Goal: Task Accomplishment & Management: Manage account settings

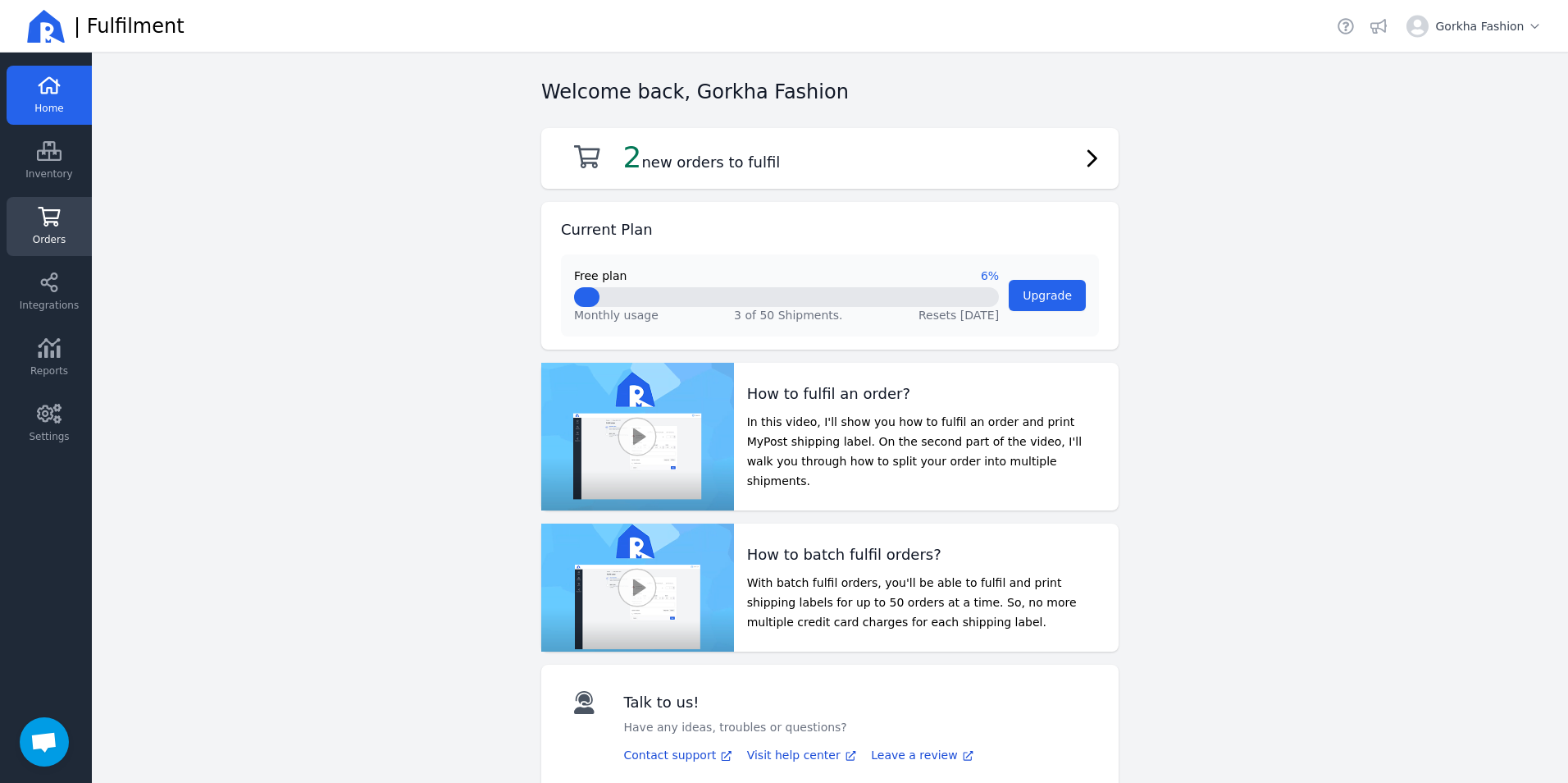
click at [42, 214] on icon at bounding box center [49, 216] width 25 height 20
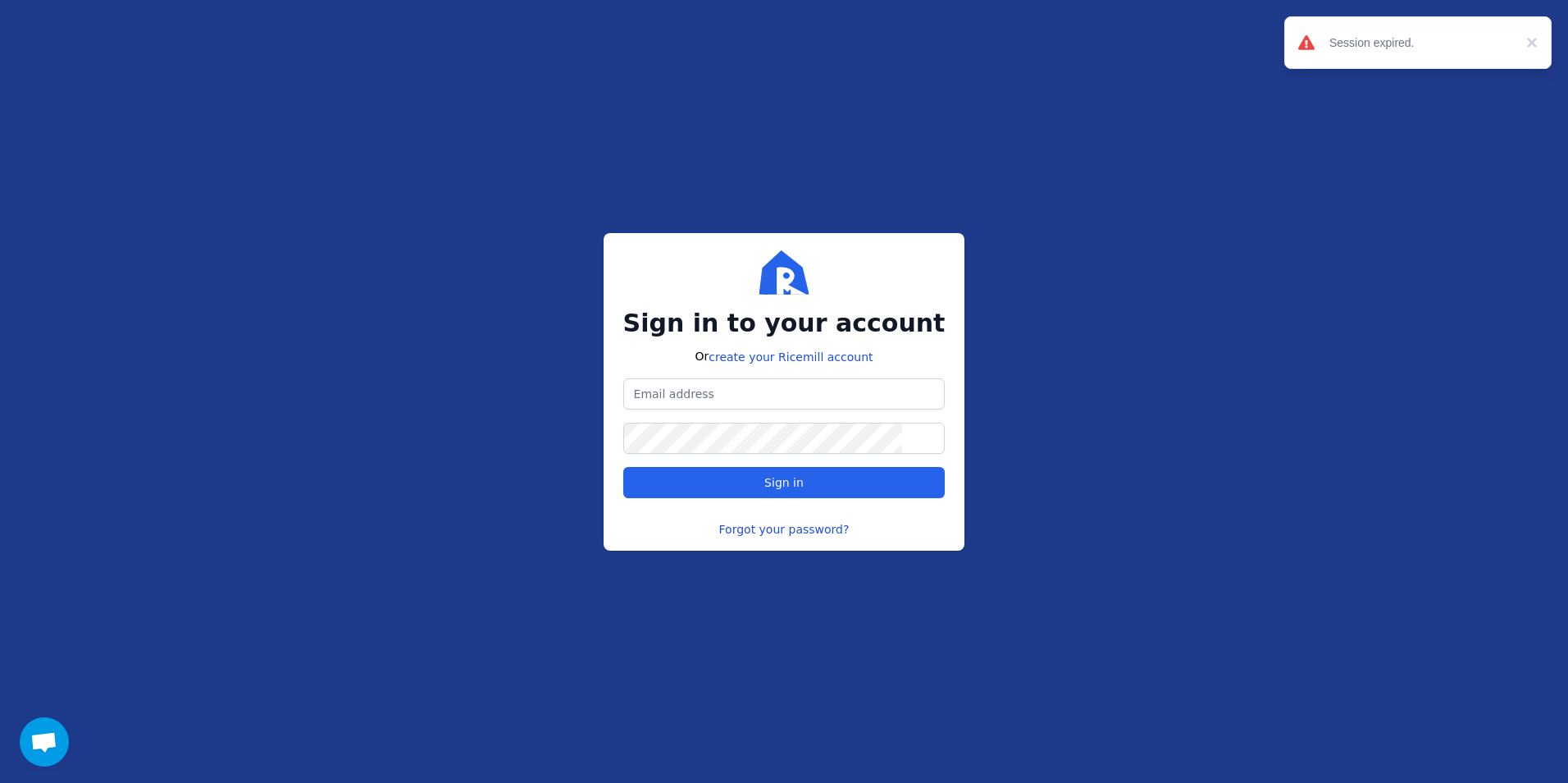
type input "[DOMAIN_NAME][EMAIL_ADDRESS][DOMAIN_NAME]"
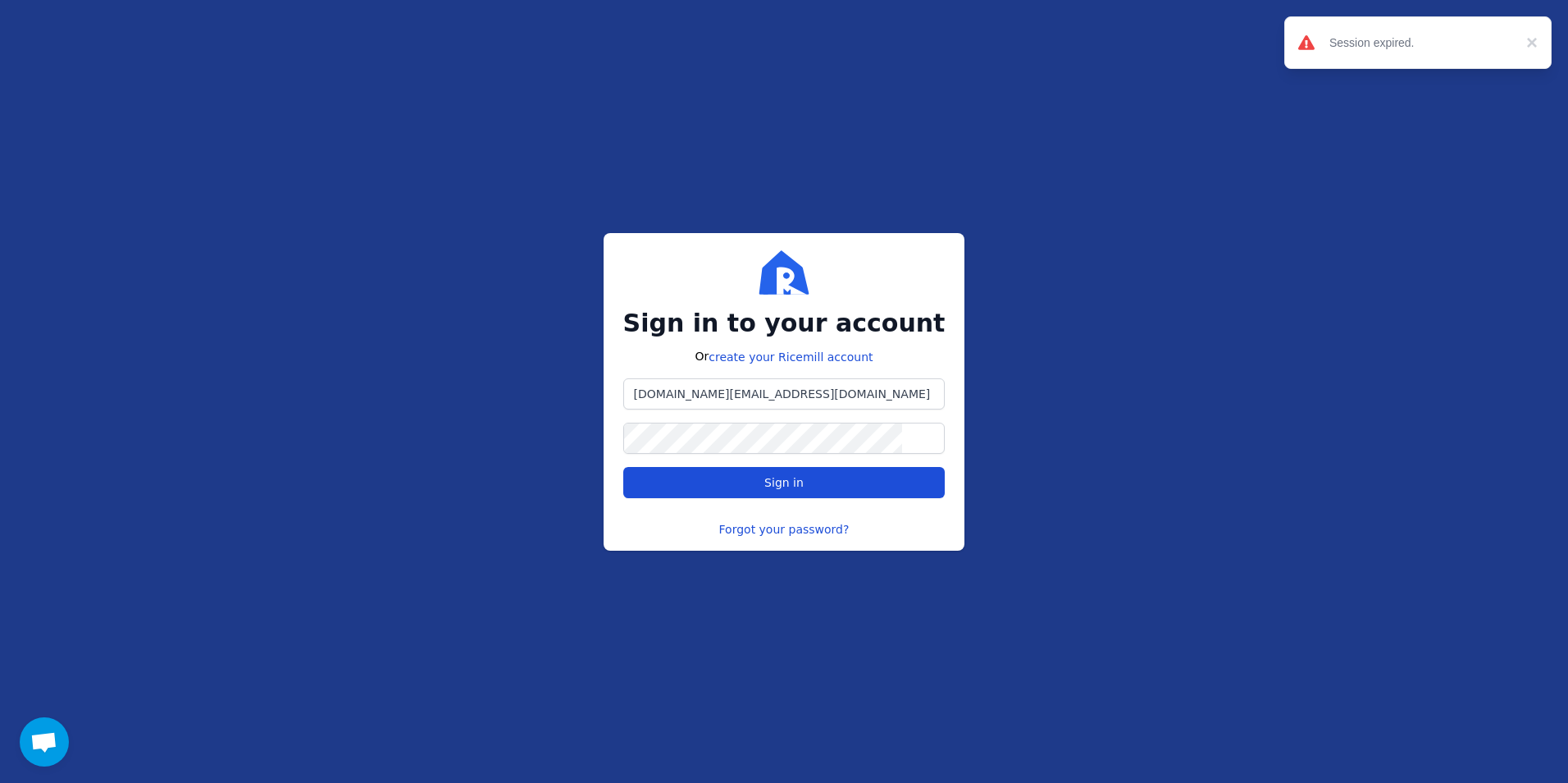
click at [788, 493] on button "Sign in" at bounding box center [784, 482] width 322 height 31
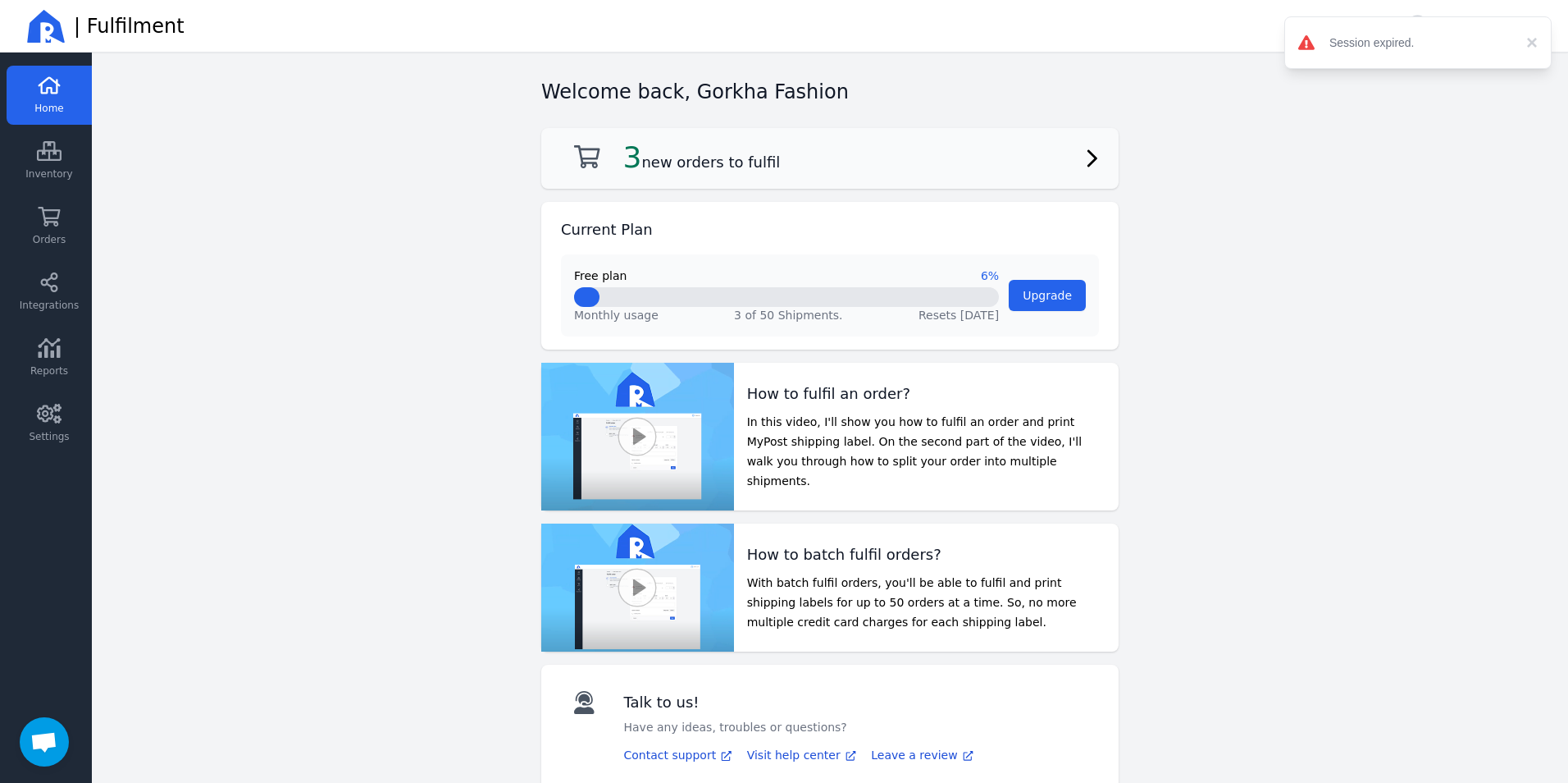
click at [695, 168] on h2 "3 new orders to fulfil" at bounding box center [702, 157] width 157 height 33
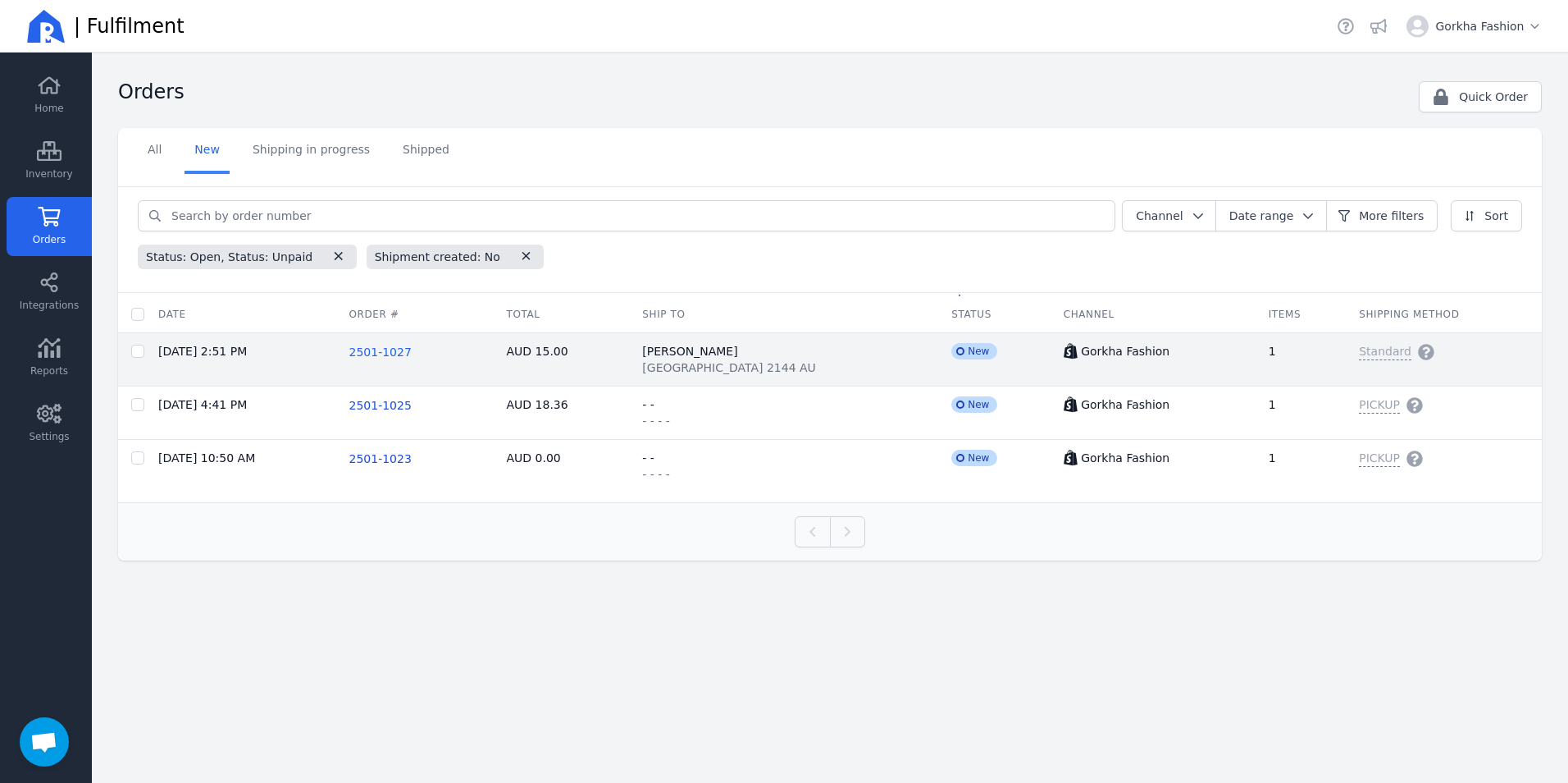
click at [409, 350] on span "2501-1027" at bounding box center [380, 352] width 62 height 13
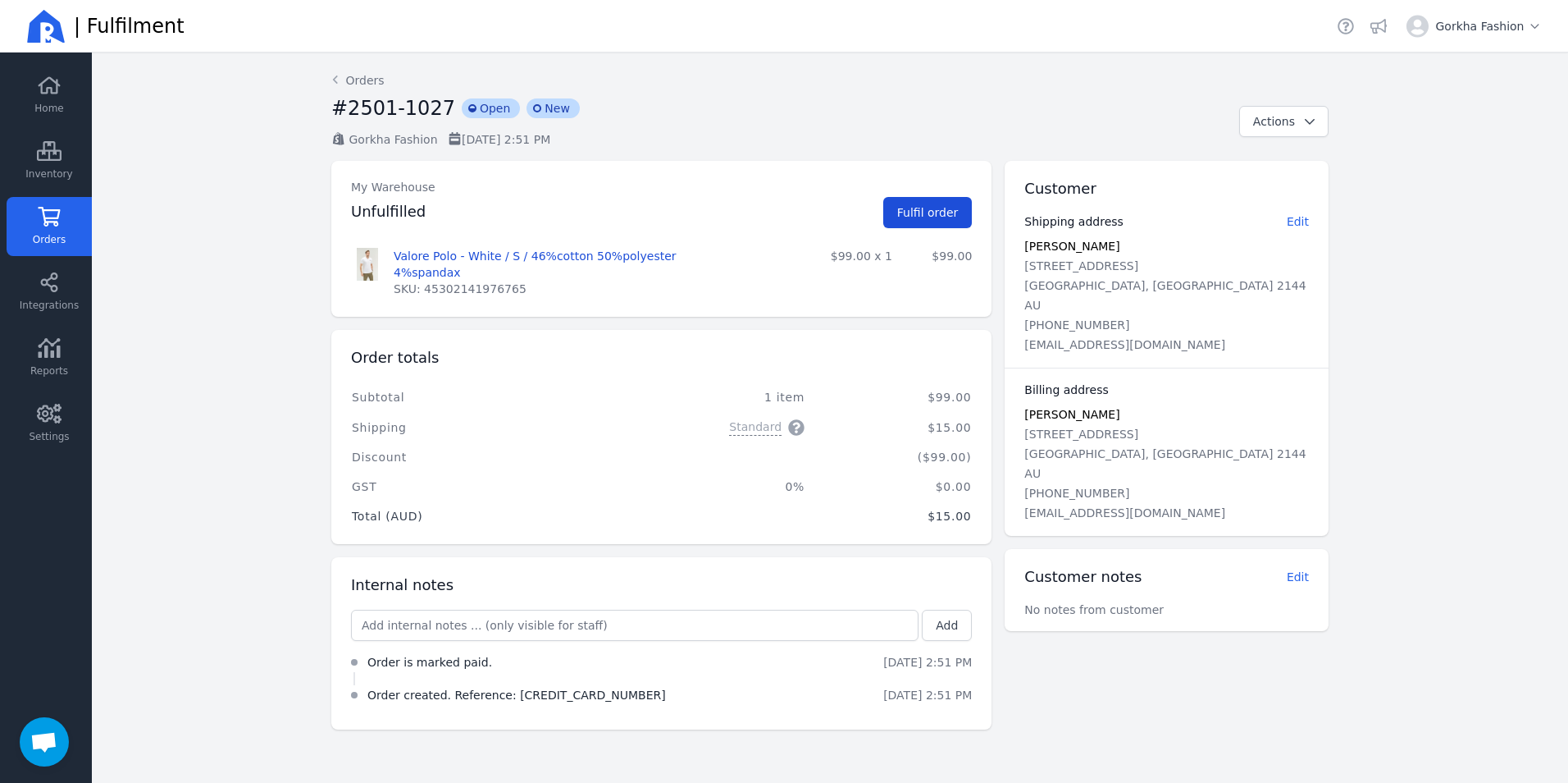
click at [954, 221] on button "Fulfil order" at bounding box center [927, 212] width 89 height 31
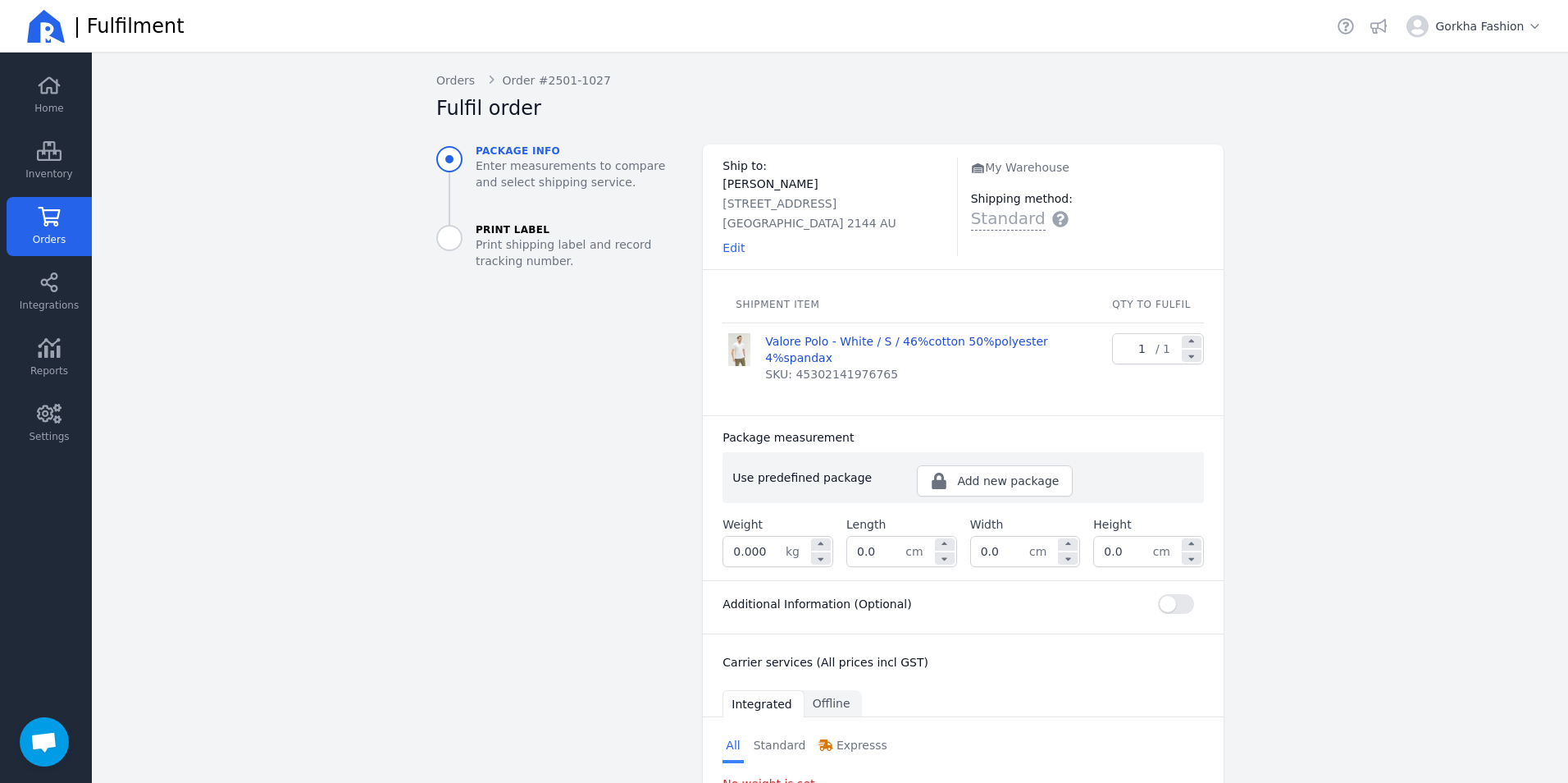
click at [761, 536] on input "0.000" at bounding box center [754, 551] width 62 height 30
type input "0.005"
click at [1028, 634] on div "Carrier services (All prices incl GST)" at bounding box center [963, 658] width 521 height 49
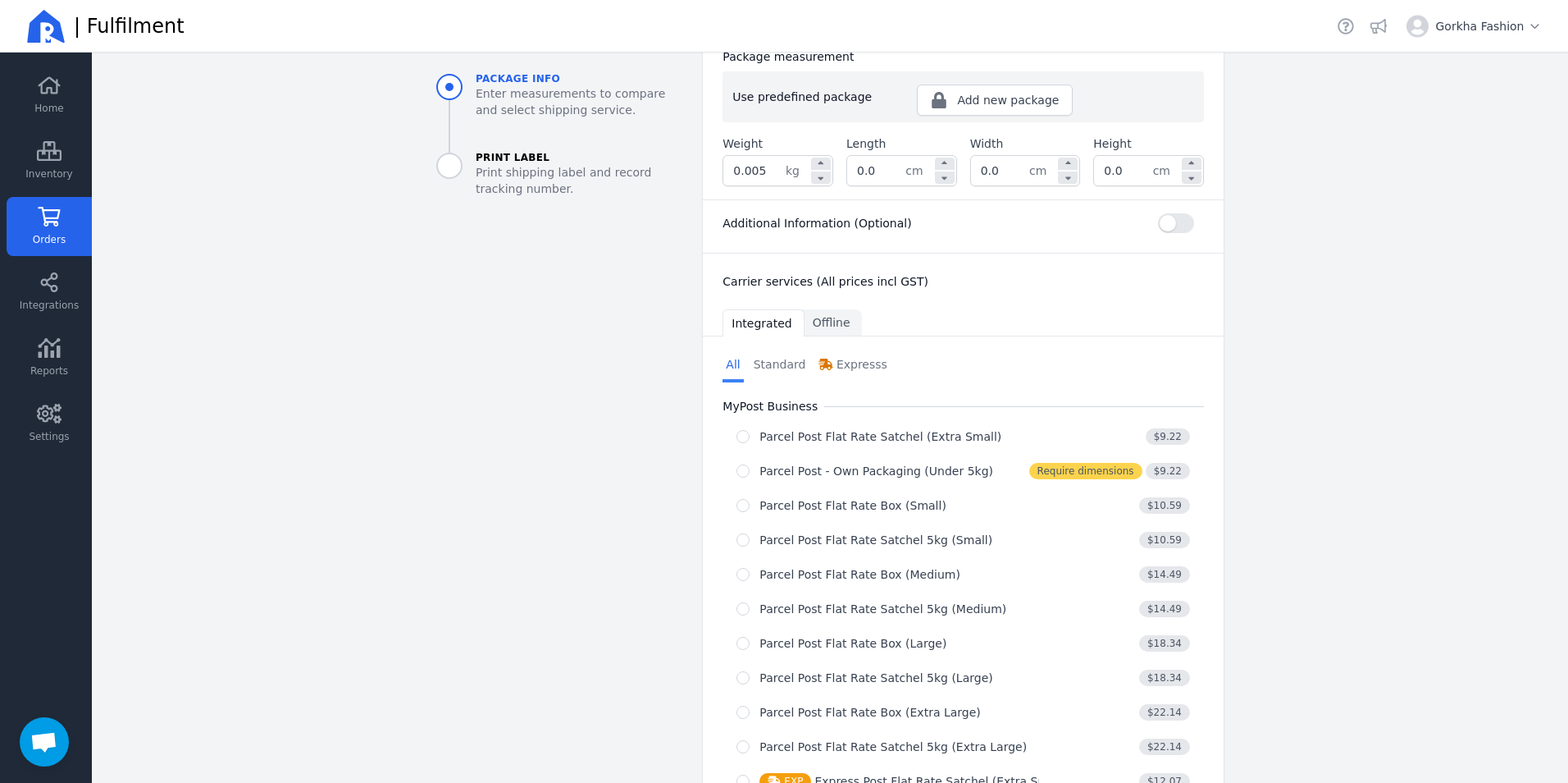
scroll to position [410, 0]
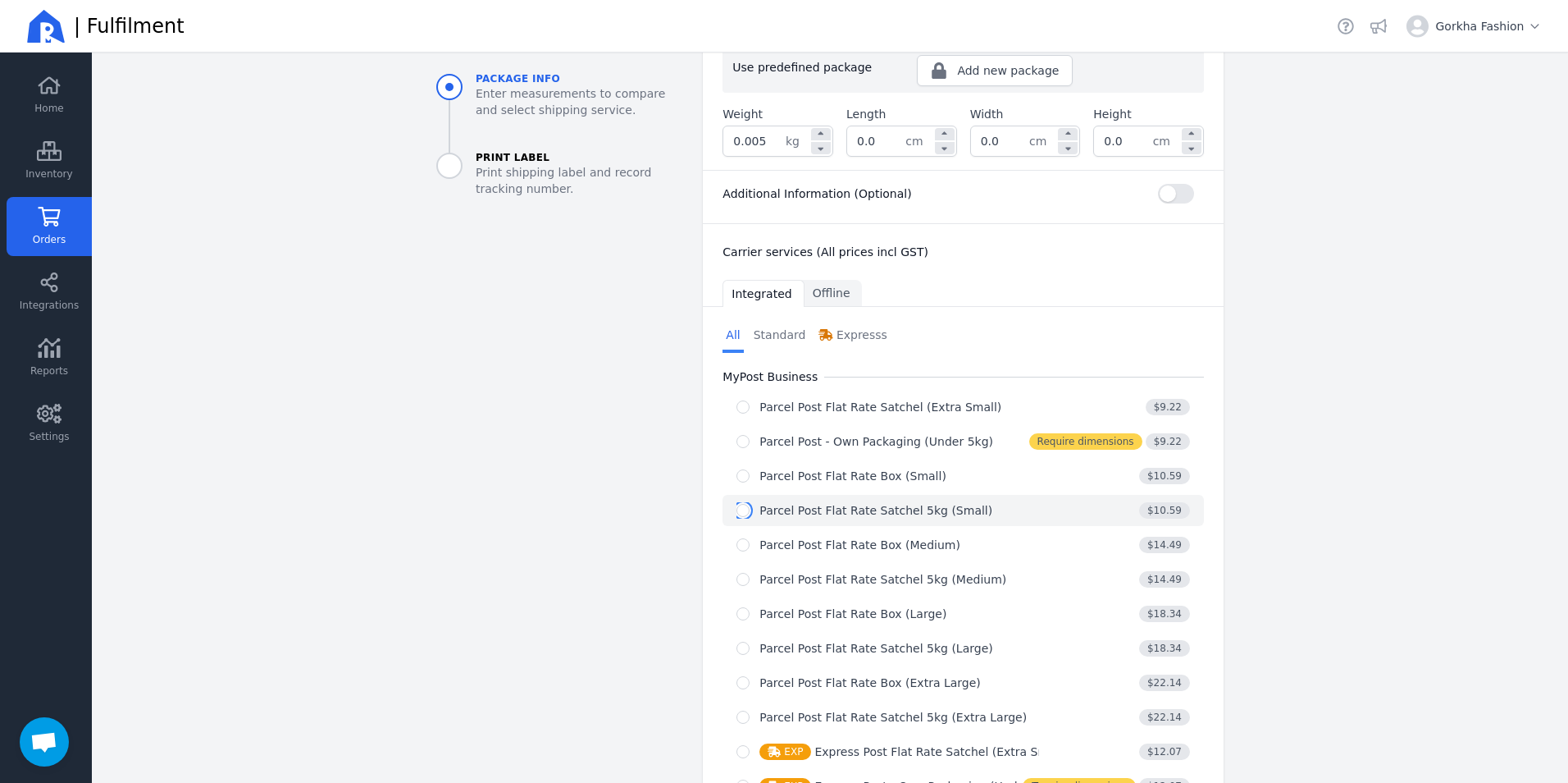
click at [741, 504] on input "radio" at bounding box center [743, 510] width 13 height 13
radio input "true"
select select "0"
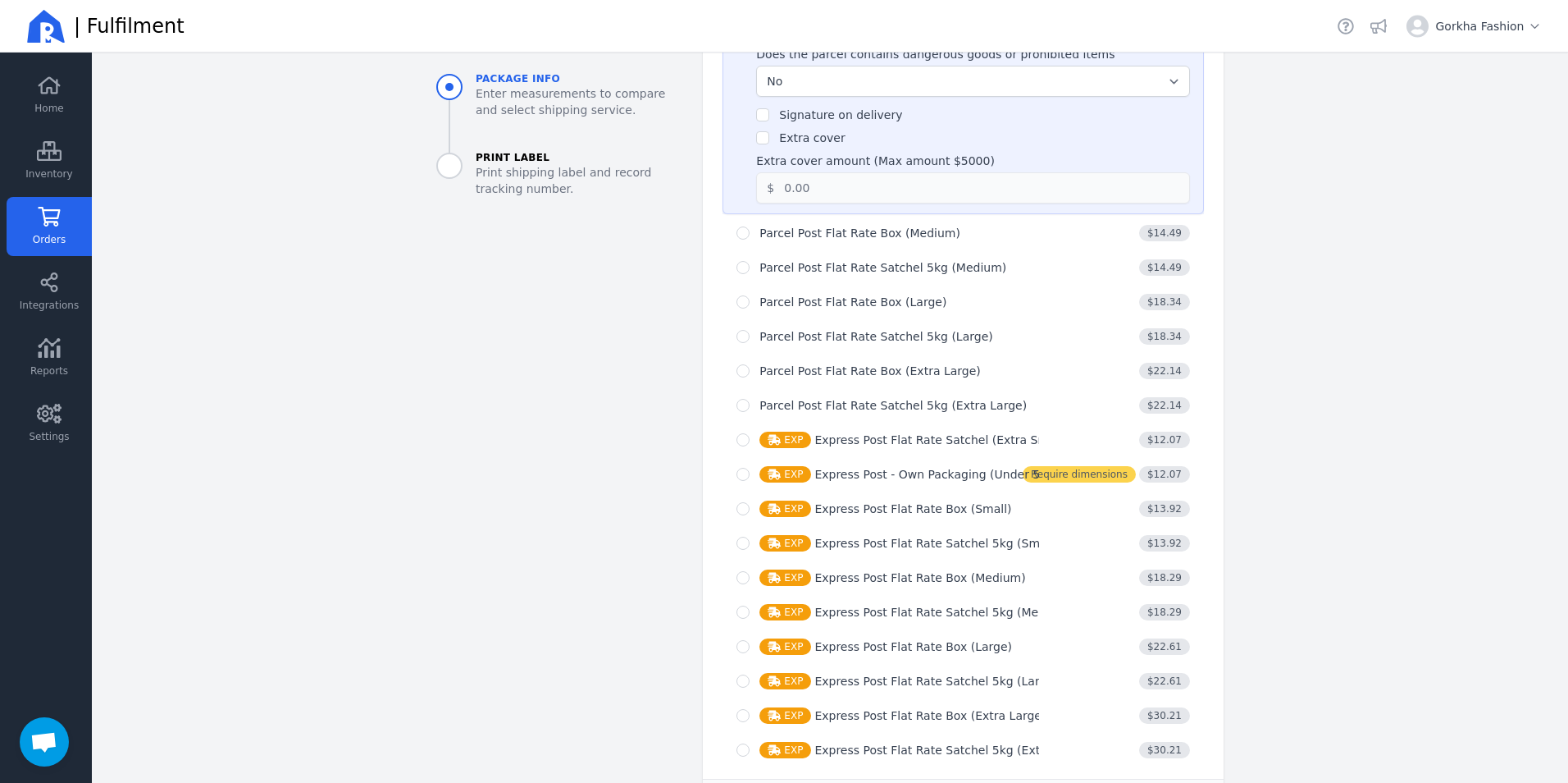
scroll to position [960, 0]
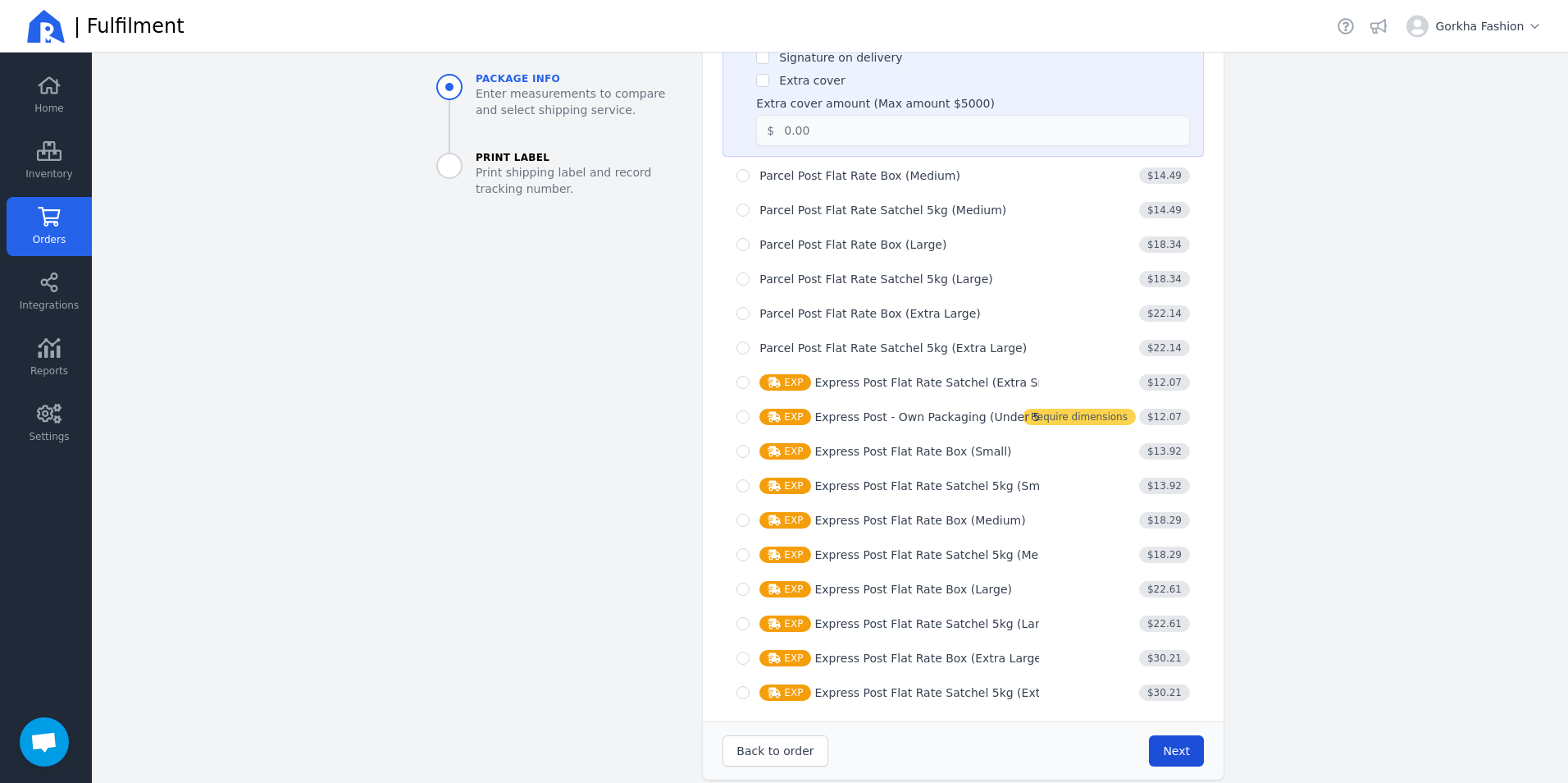
click at [1182, 748] on button "Next" at bounding box center [1176, 750] width 55 height 31
type input "0.0"
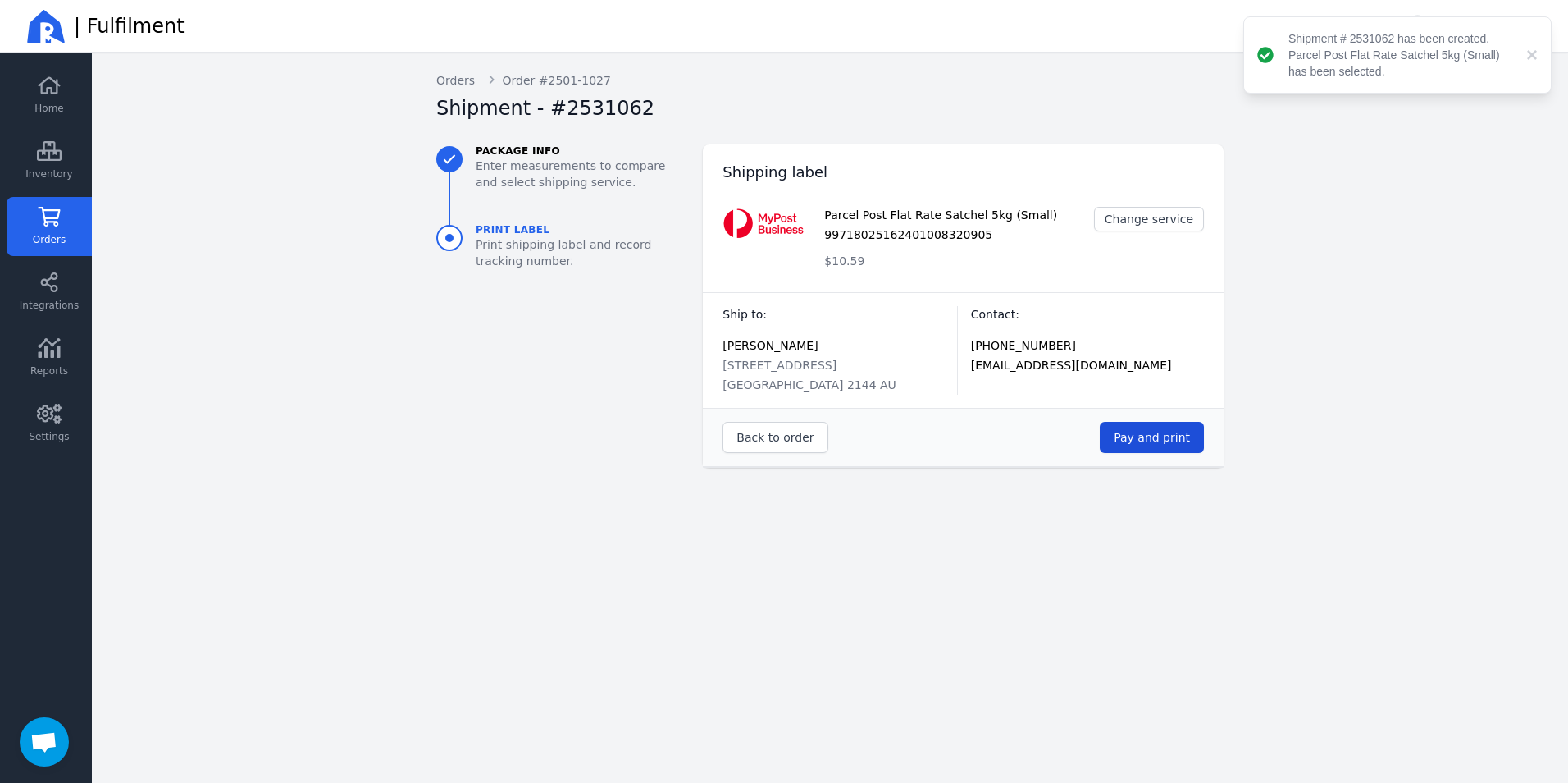
click at [1148, 444] on span "Pay and print" at bounding box center [1152, 438] width 77 height 13
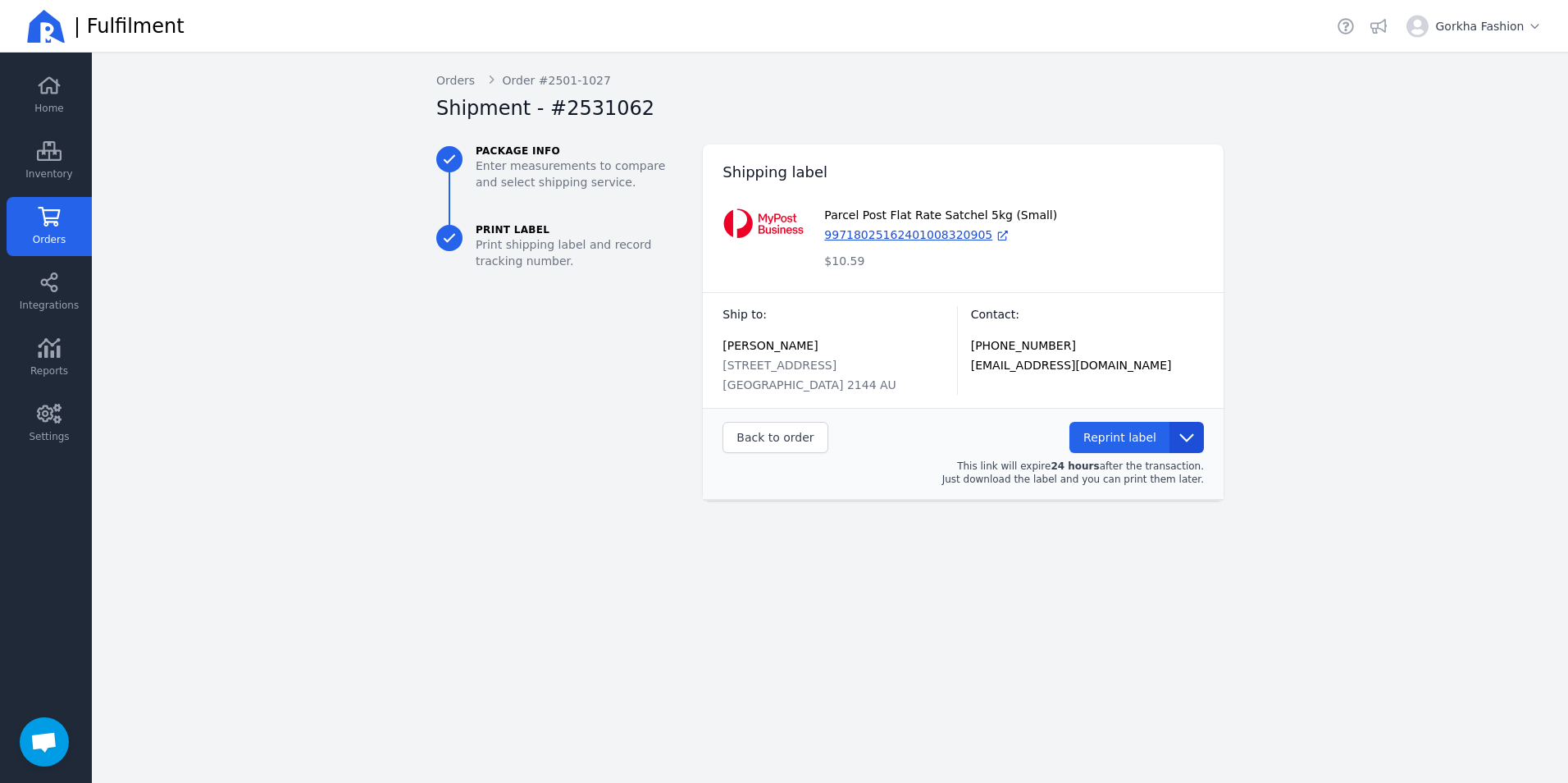
click at [1192, 435] on icon at bounding box center [1185, 438] width 14 height 9
click at [1309, 399] on main "Back Orders Order #2501-1027 Shipment - #2531062 Package info Enter measurement…" at bounding box center [830, 417] width 1476 height 730
click at [46, 109] on span "Home" at bounding box center [49, 108] width 29 height 13
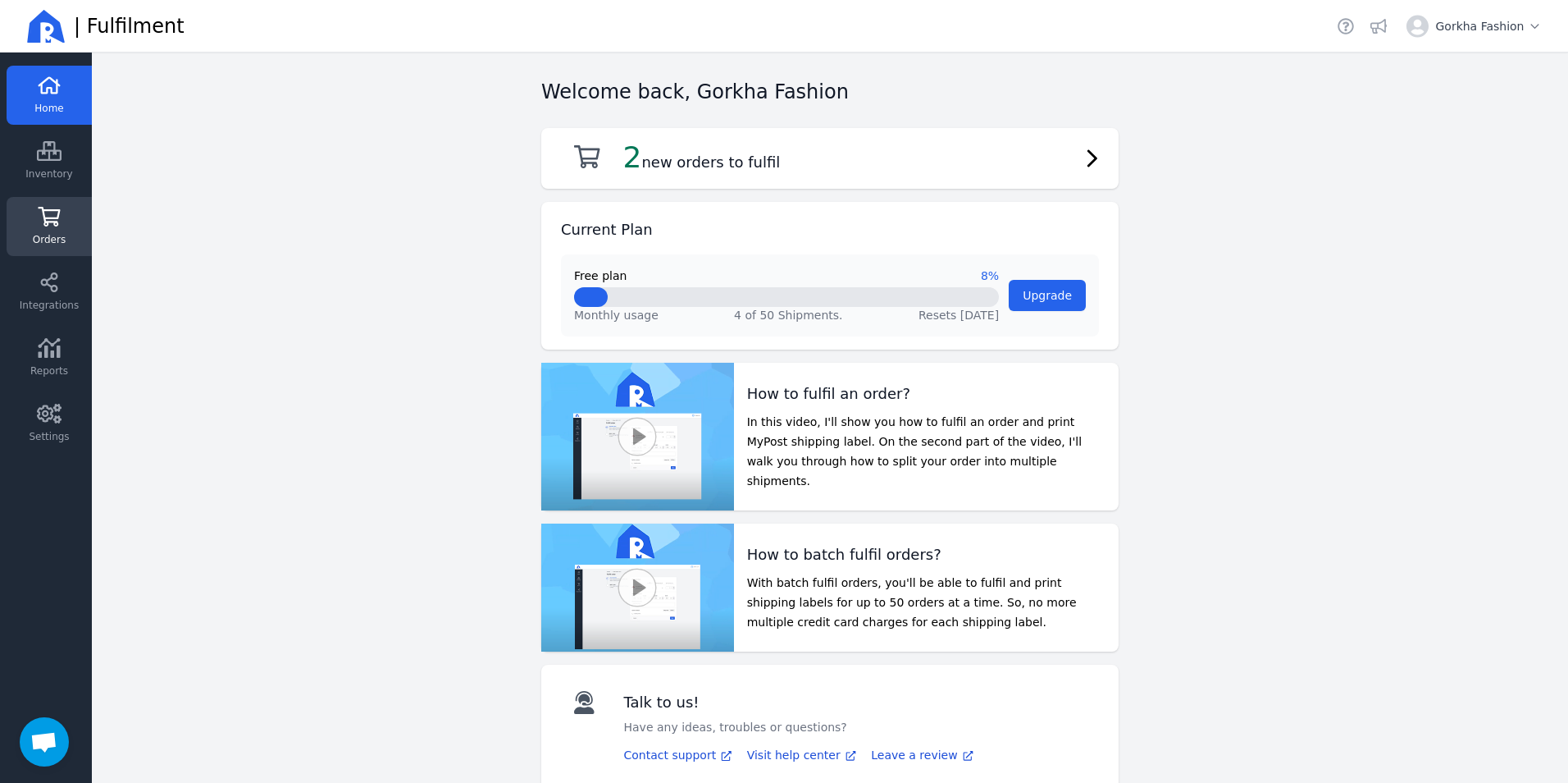
click at [60, 237] on span "Orders" at bounding box center [49, 240] width 33 height 13
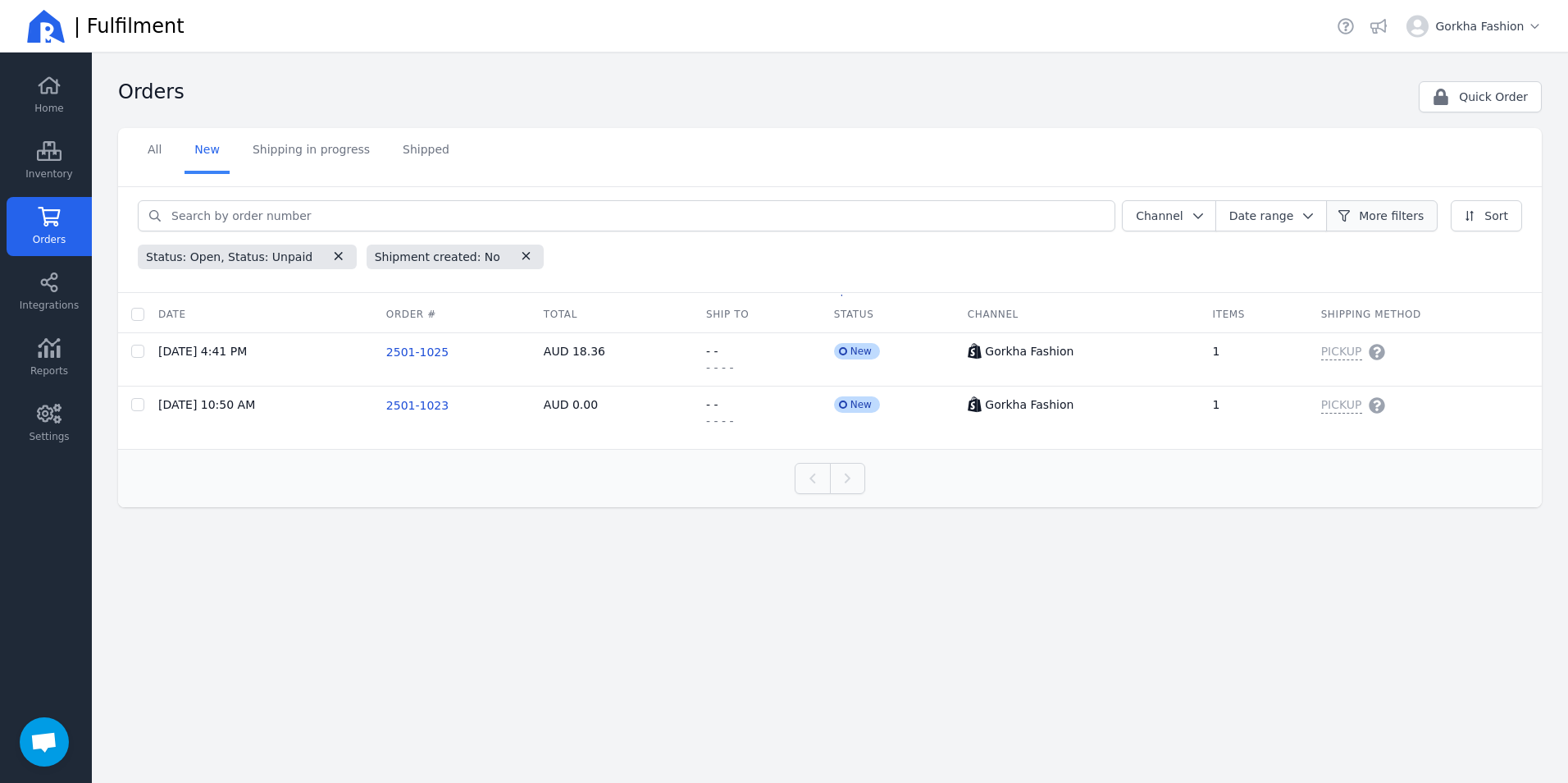
click at [1404, 210] on span "More filters" at bounding box center [1392, 215] width 65 height 16
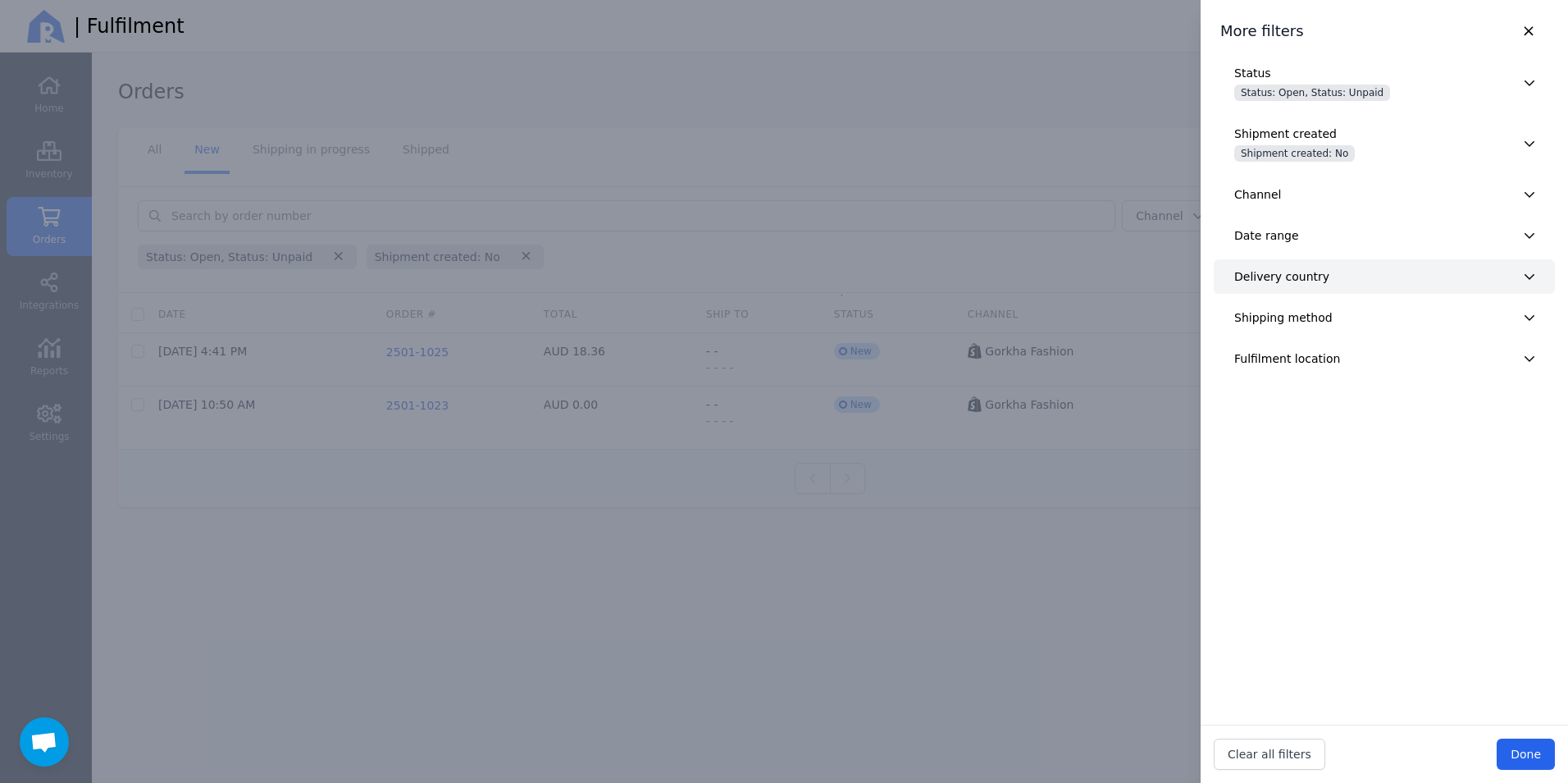
click at [1344, 278] on div "Delivery country" at bounding box center [1374, 276] width 280 height 16
click at [1335, 320] on div "Shipping method" at bounding box center [1374, 317] width 280 height 16
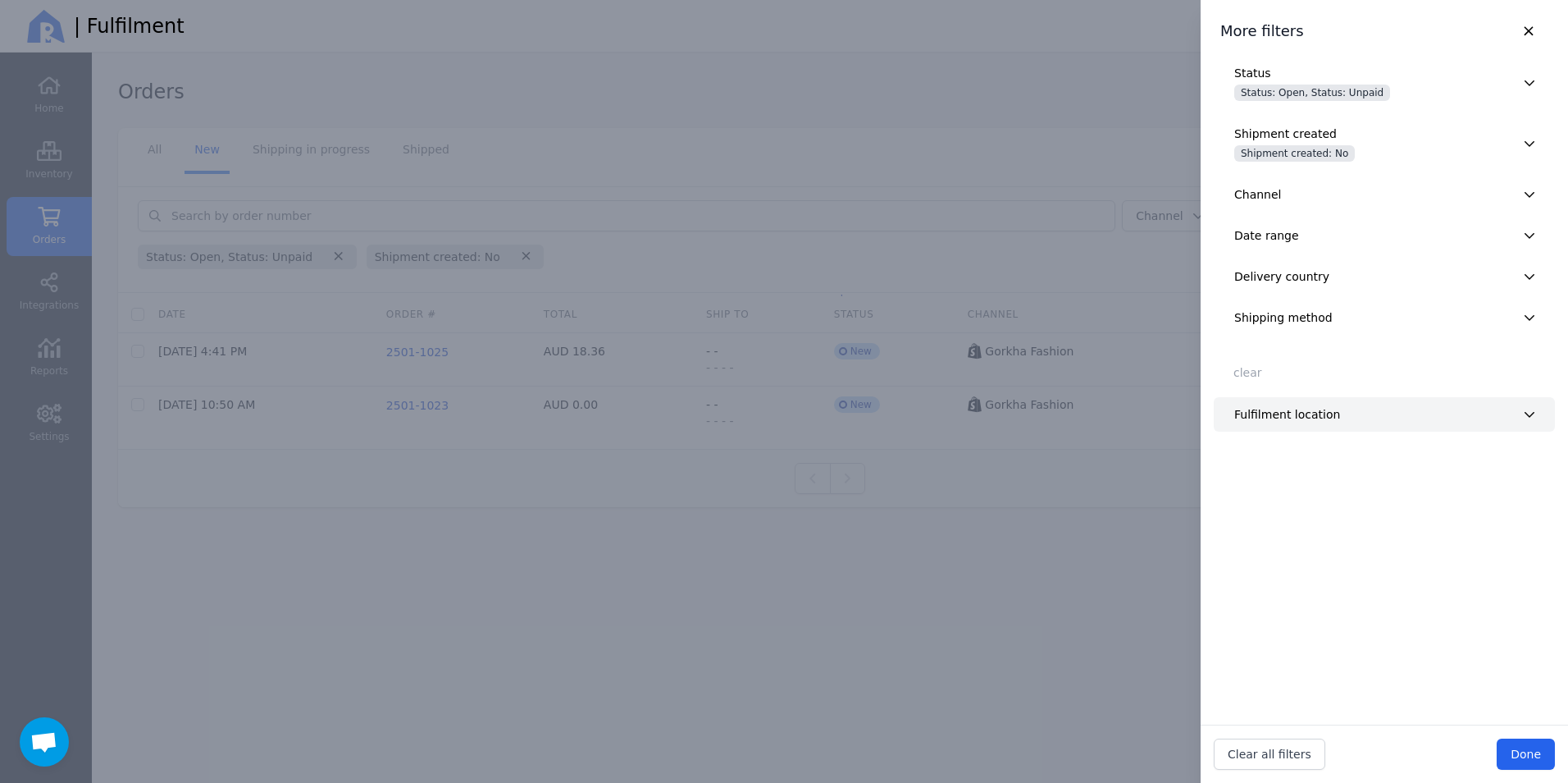
click at [1261, 425] on button "Fulfilment location" at bounding box center [1384, 415] width 341 height 35
click at [1079, 530] on div at bounding box center [784, 392] width 1568 height 783
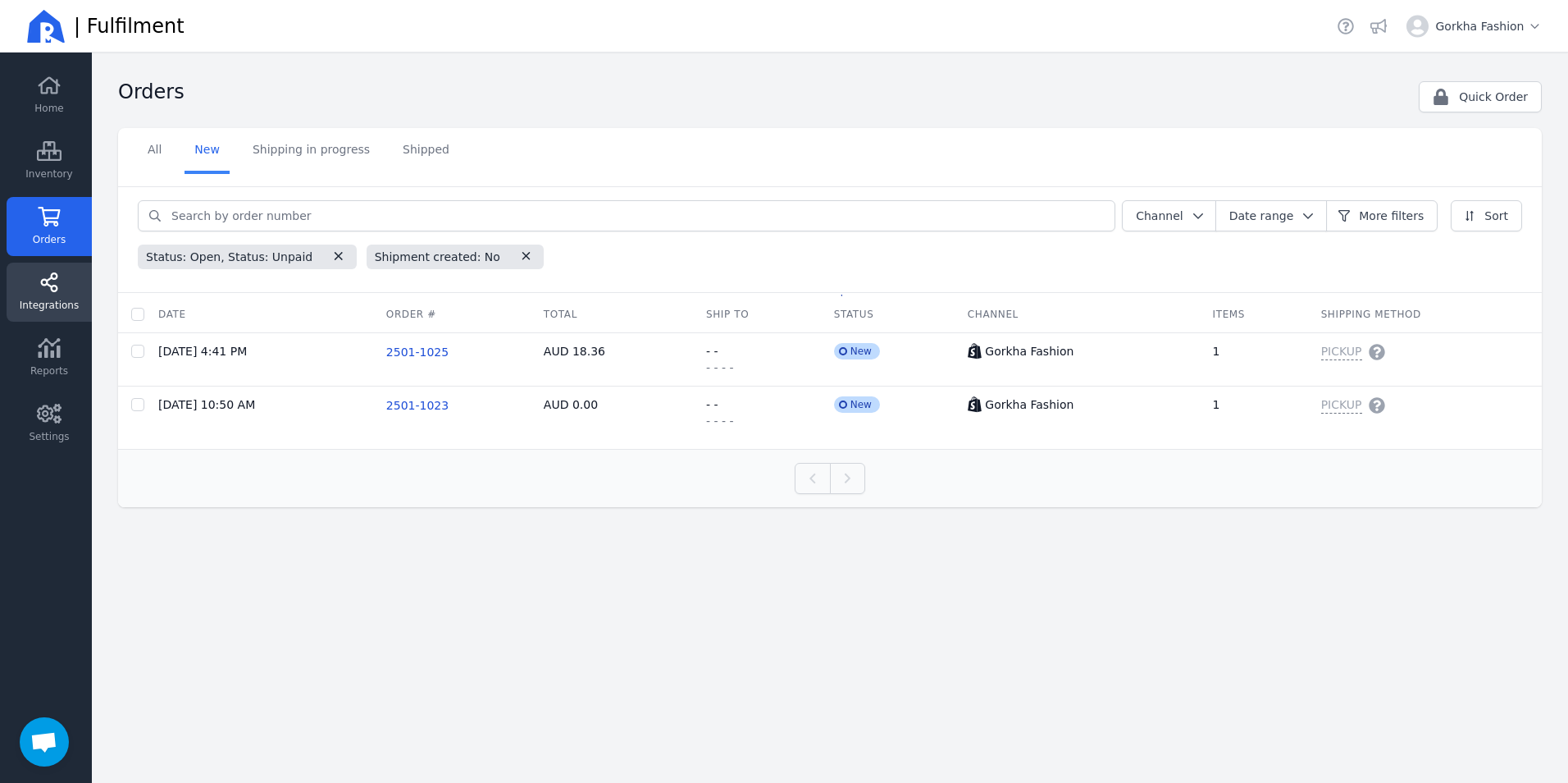
click at [54, 306] on span "Integrations" at bounding box center [50, 305] width 59 height 13
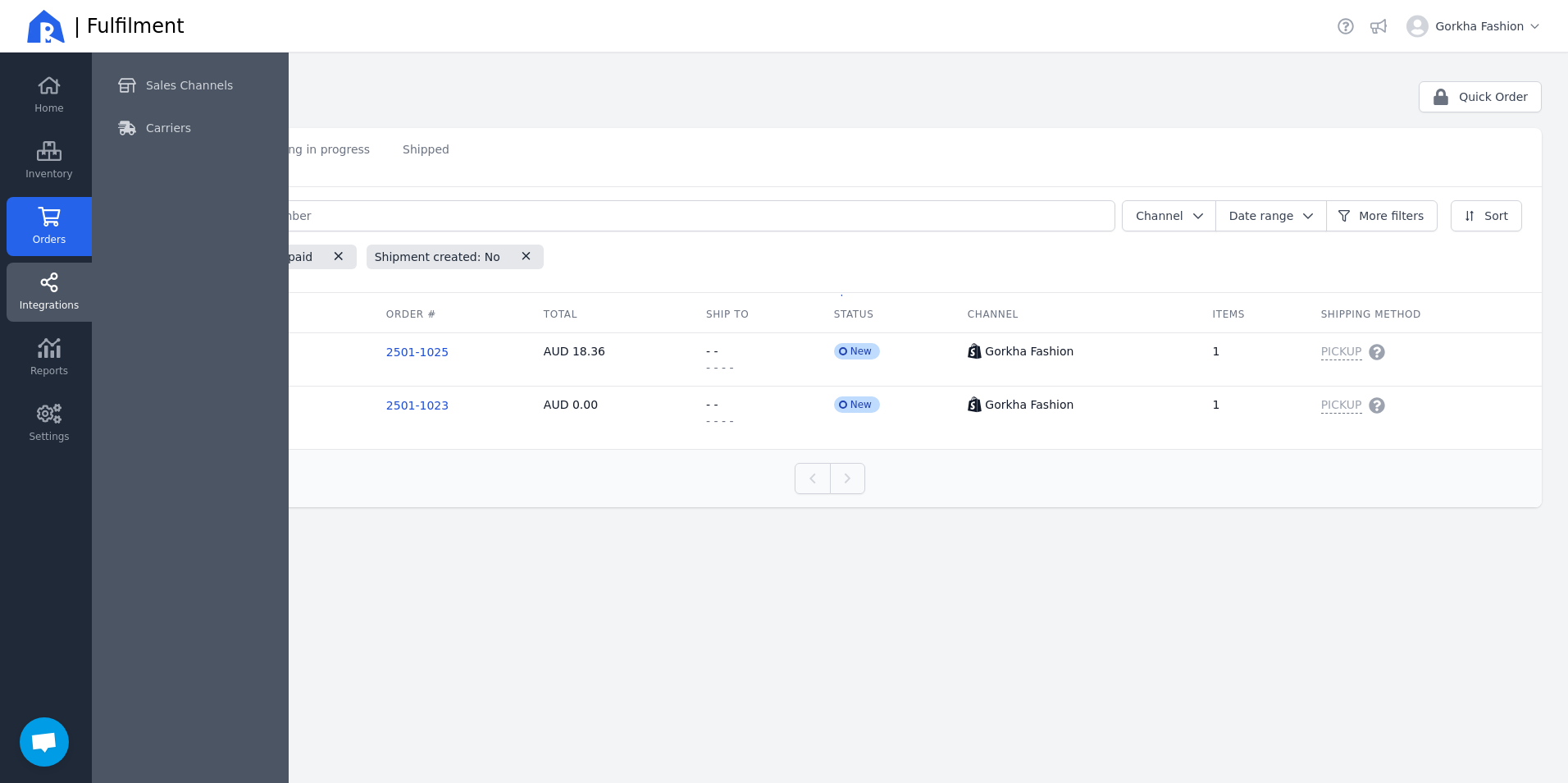
click at [57, 302] on span "Integrations" at bounding box center [50, 305] width 59 height 13
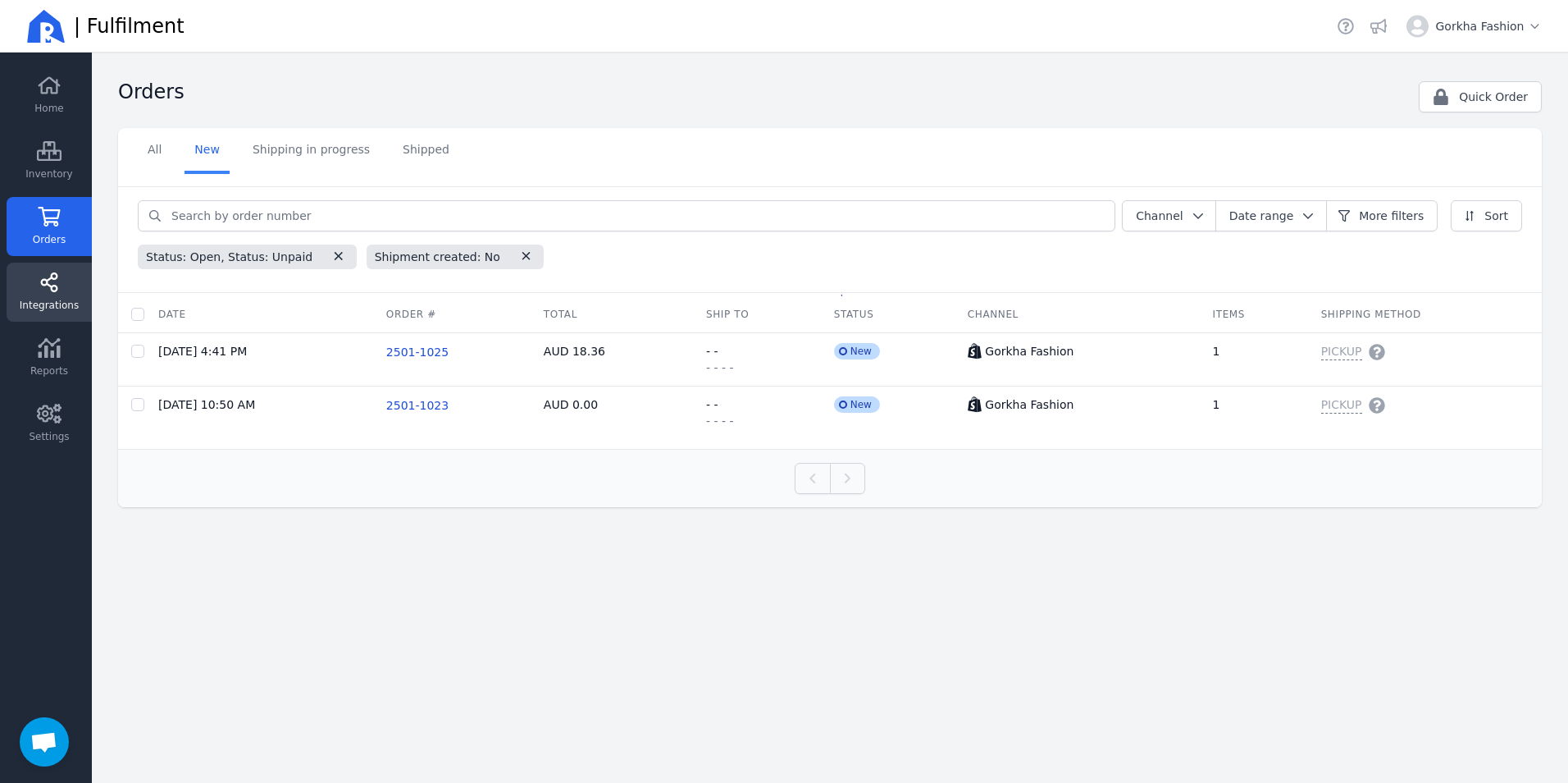
click at [57, 302] on span "Integrations" at bounding box center [50, 305] width 59 height 13
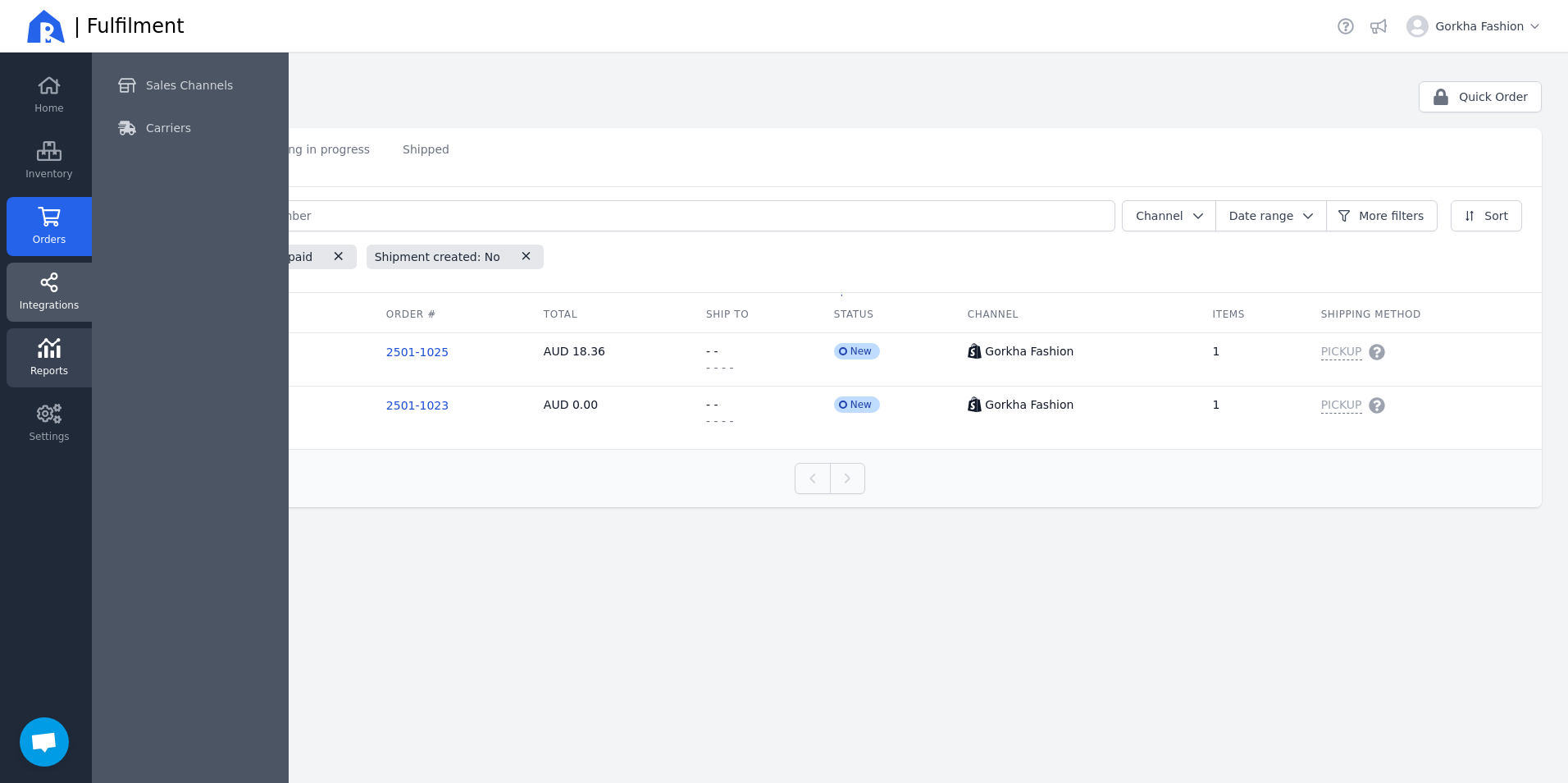
click at [48, 361] on link "Reports" at bounding box center [49, 358] width 85 height 59
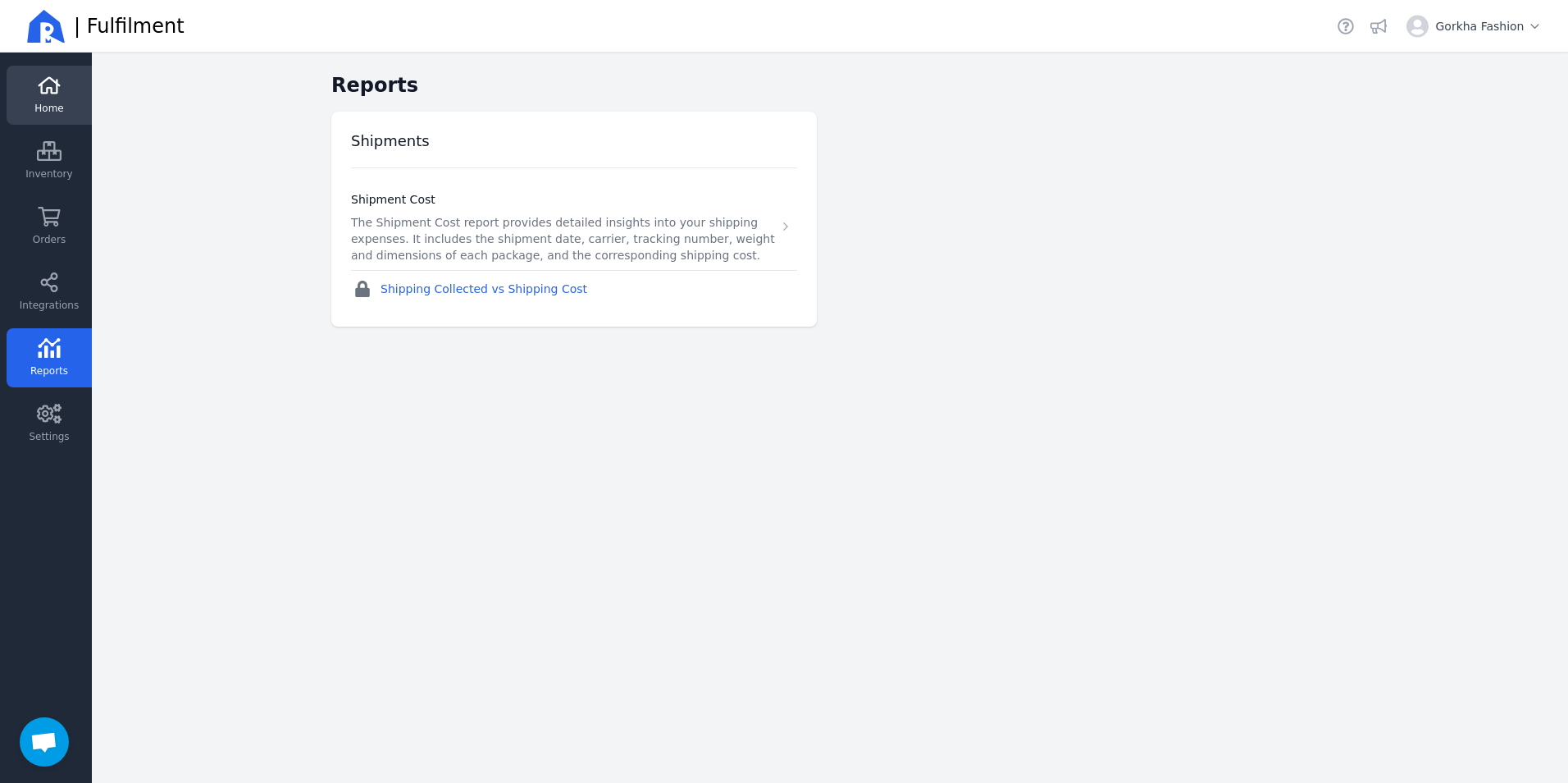
click at [47, 107] on span "Home" at bounding box center [49, 108] width 29 height 13
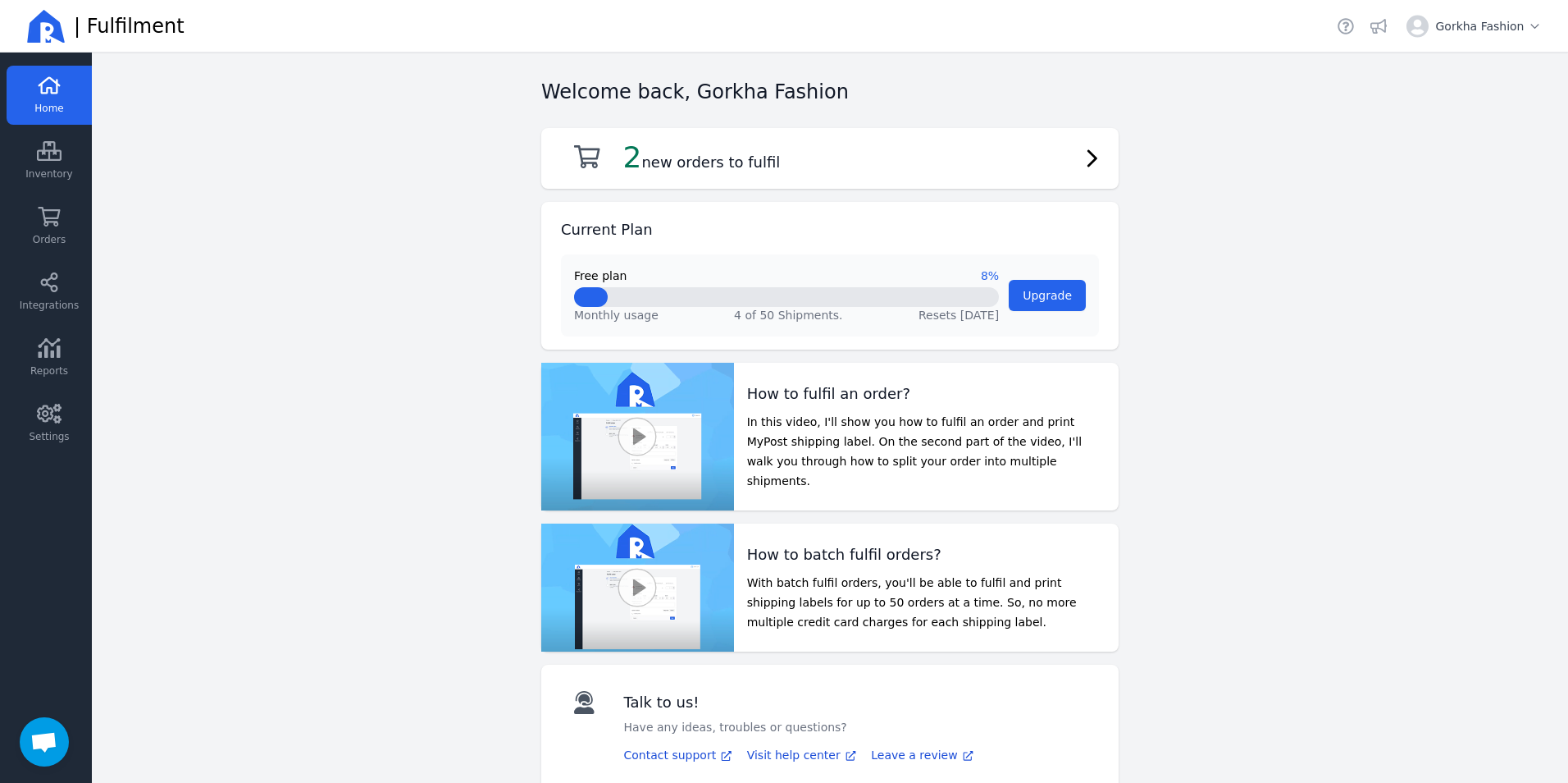
scroll to position [7, 0]
